Goal: Unclear

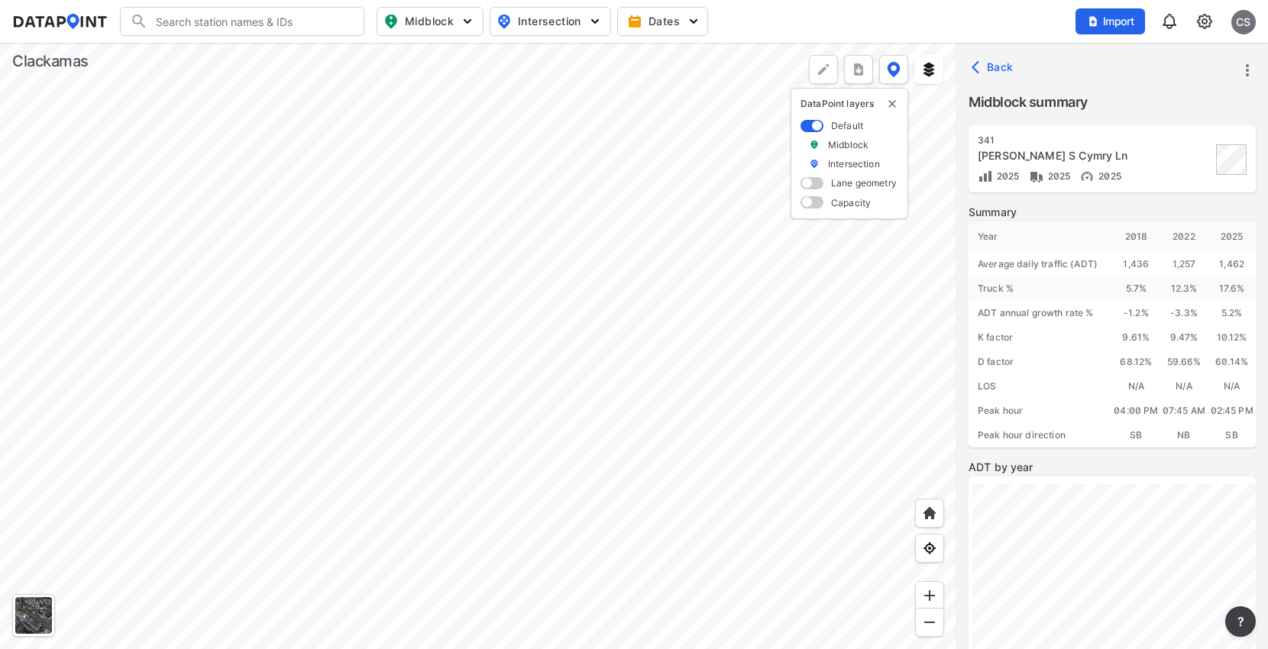
click at [614, 531] on div at bounding box center [478, 346] width 956 height 607
click at [381, 519] on div at bounding box center [478, 346] width 956 height 607
click at [457, 264] on div at bounding box center [478, 346] width 956 height 607
click at [423, 538] on div at bounding box center [478, 346] width 956 height 607
click at [397, 190] on div at bounding box center [478, 346] width 956 height 607
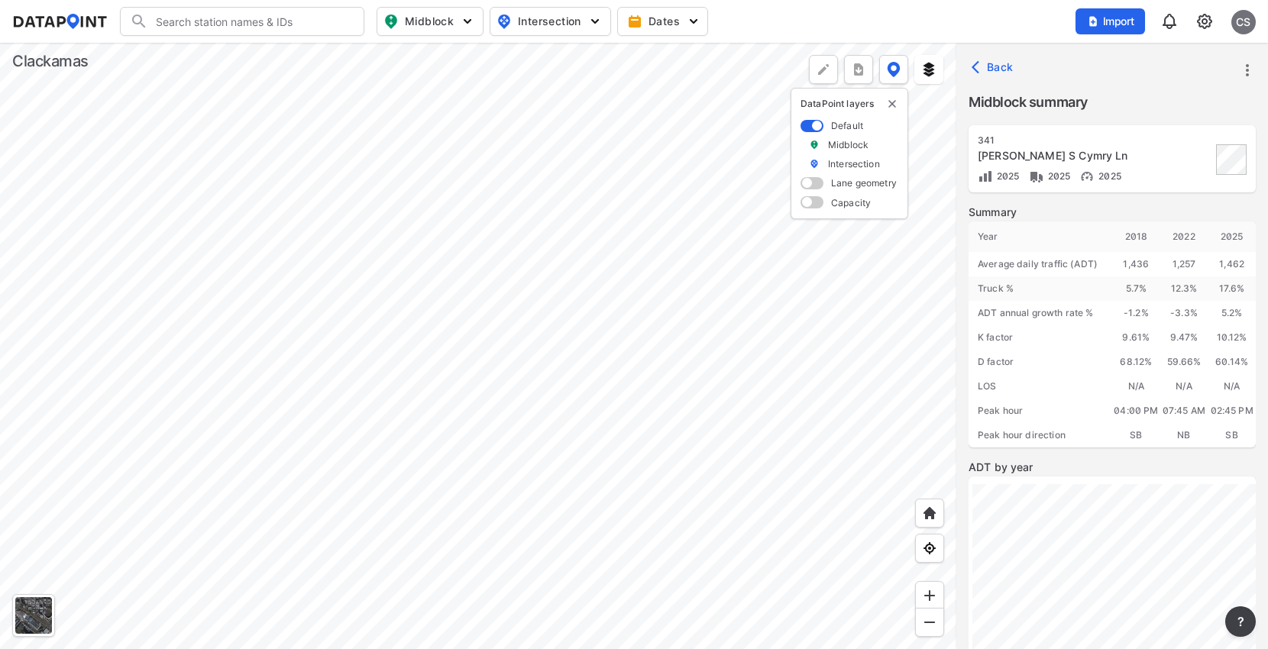
click at [400, 217] on div at bounding box center [478, 346] width 956 height 607
click at [479, 314] on div at bounding box center [478, 346] width 956 height 607
click at [293, 176] on div at bounding box center [478, 346] width 956 height 607
click at [489, 124] on div at bounding box center [478, 346] width 956 height 607
click at [703, 412] on div at bounding box center [478, 346] width 956 height 607
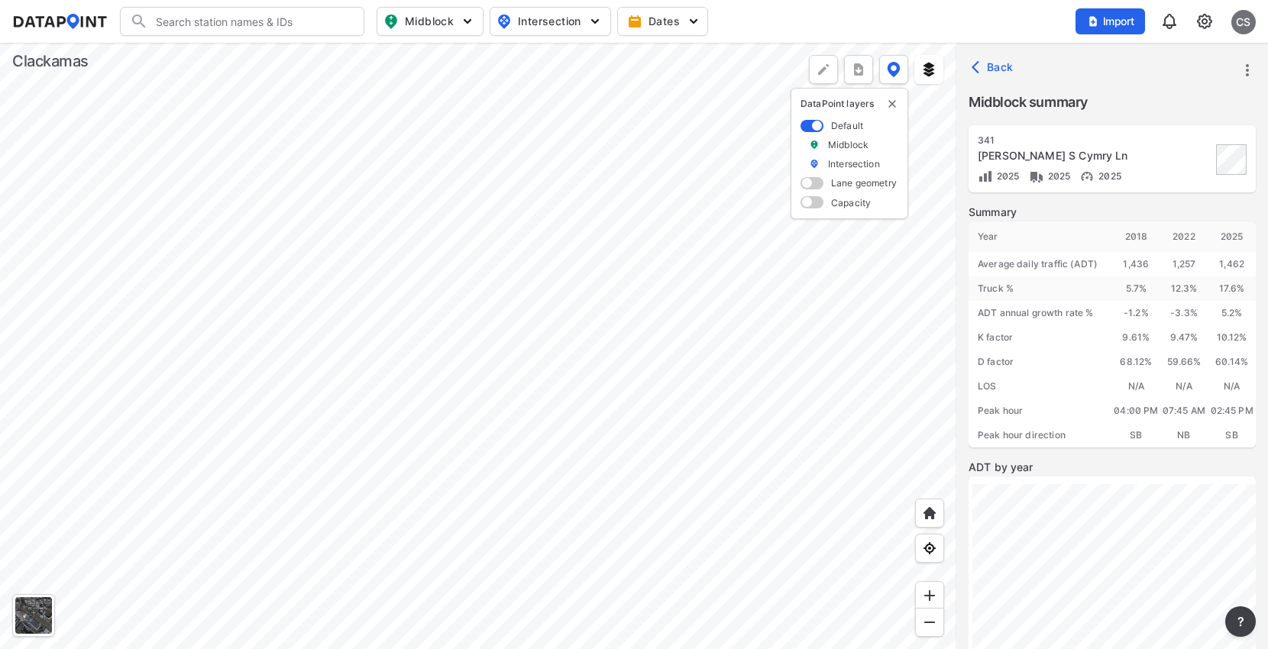
click at [561, 167] on div at bounding box center [478, 346] width 956 height 607
click at [448, 503] on div at bounding box center [478, 346] width 956 height 607
click at [508, 539] on div at bounding box center [478, 346] width 956 height 607
click at [457, 568] on div at bounding box center [478, 346] width 956 height 607
click at [477, 522] on div at bounding box center [478, 346] width 956 height 607
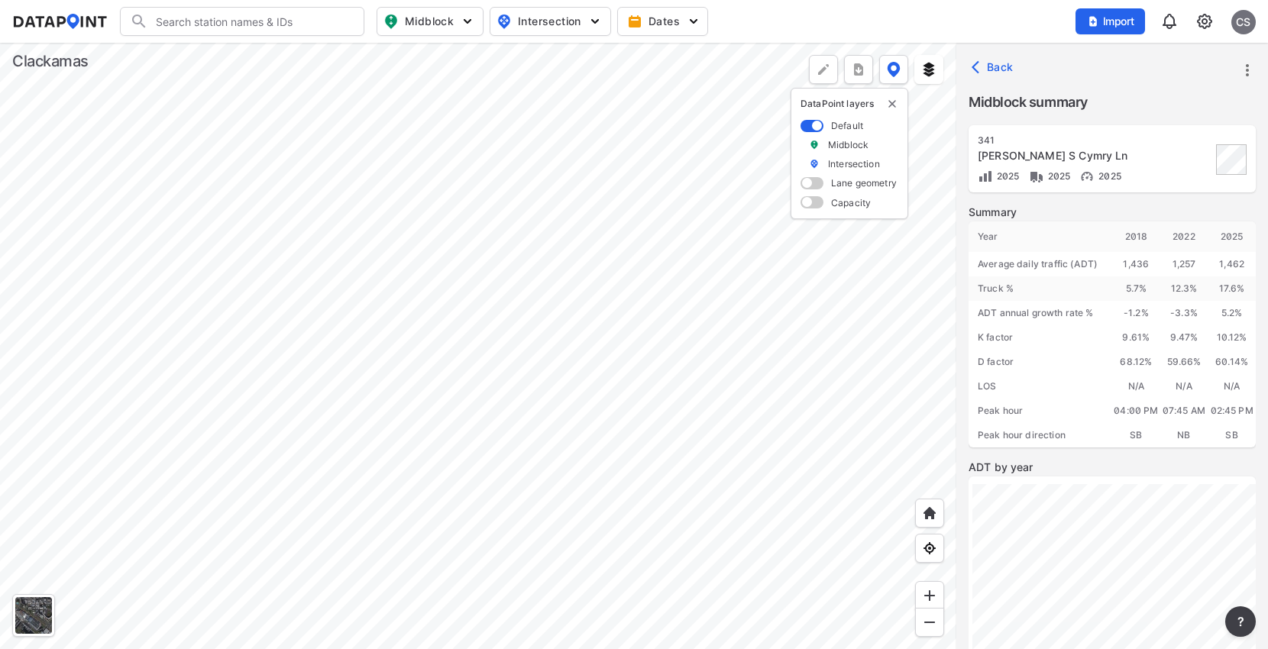
click at [498, 467] on div at bounding box center [478, 346] width 956 height 607
click at [370, 337] on div at bounding box center [478, 346] width 956 height 607
